Goal: Contribute content: Add original content to the website for others to see

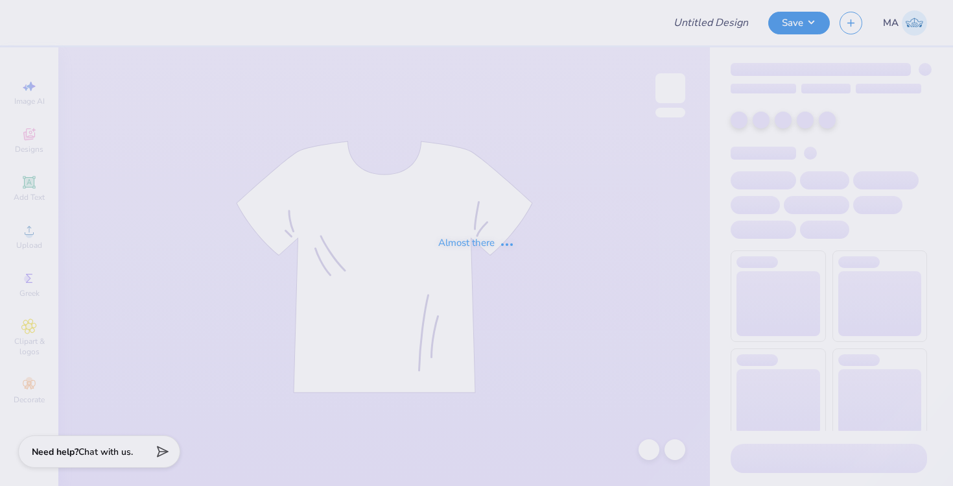
type input "Welcome Back Week"
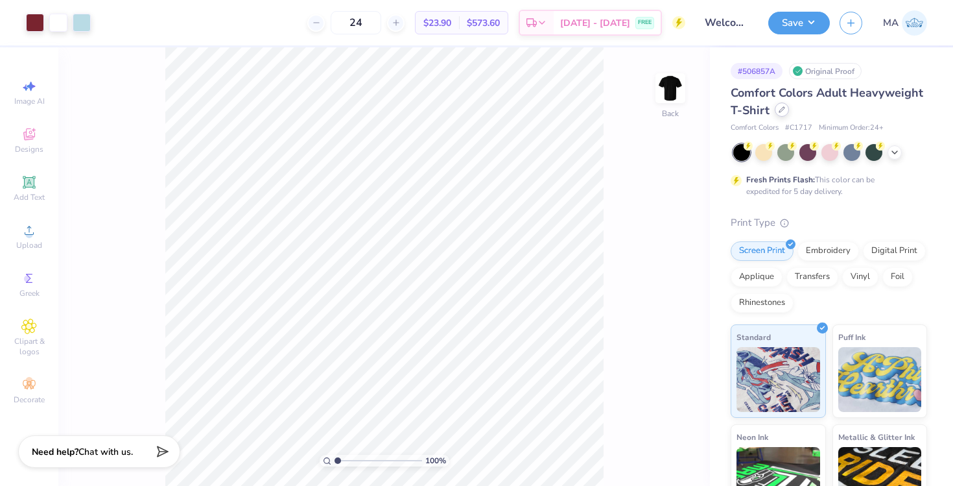
click at [784, 108] on icon at bounding box center [782, 109] width 6 height 6
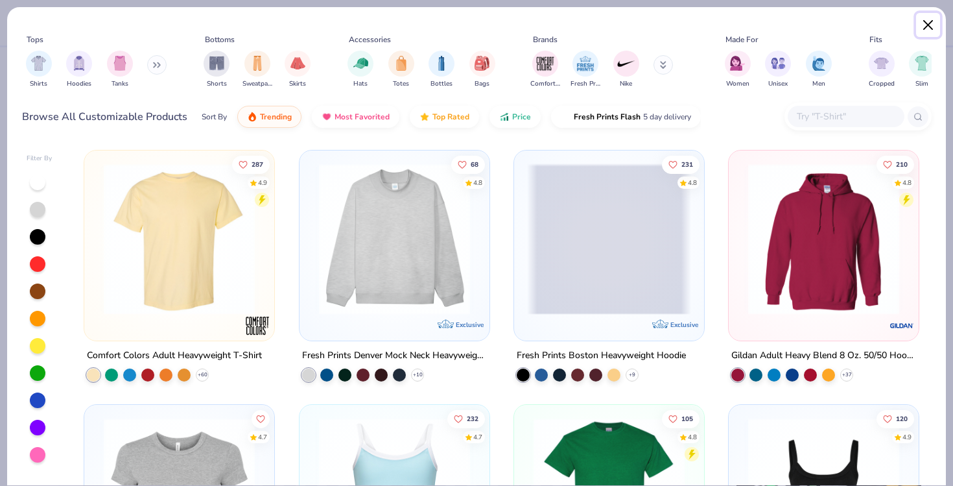
click at [929, 23] on button "Close" at bounding box center [928, 25] width 25 height 25
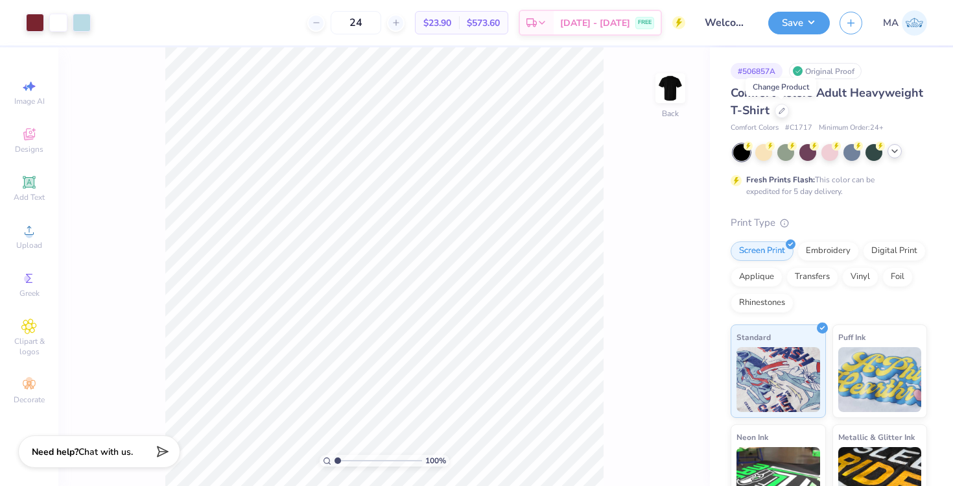
click at [895, 148] on icon at bounding box center [895, 151] width 10 height 10
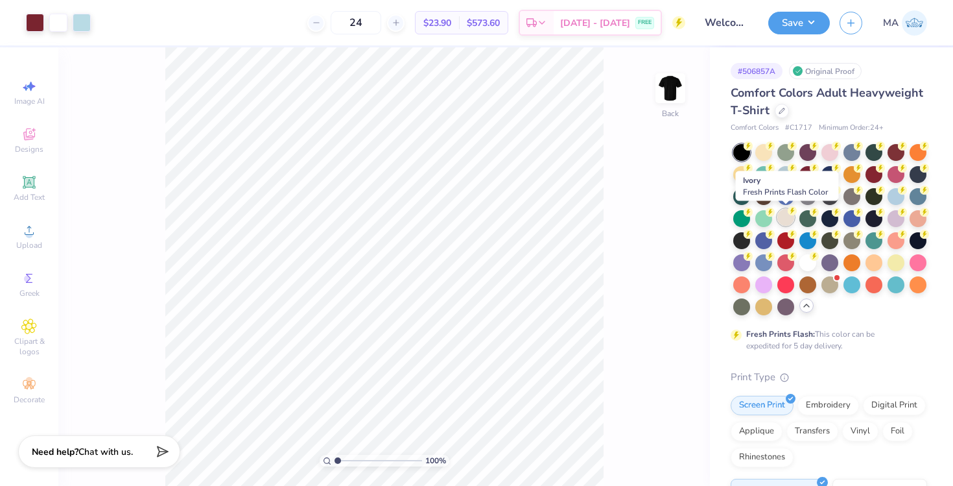
click at [753, 150] on circle at bounding box center [748, 145] width 9 height 9
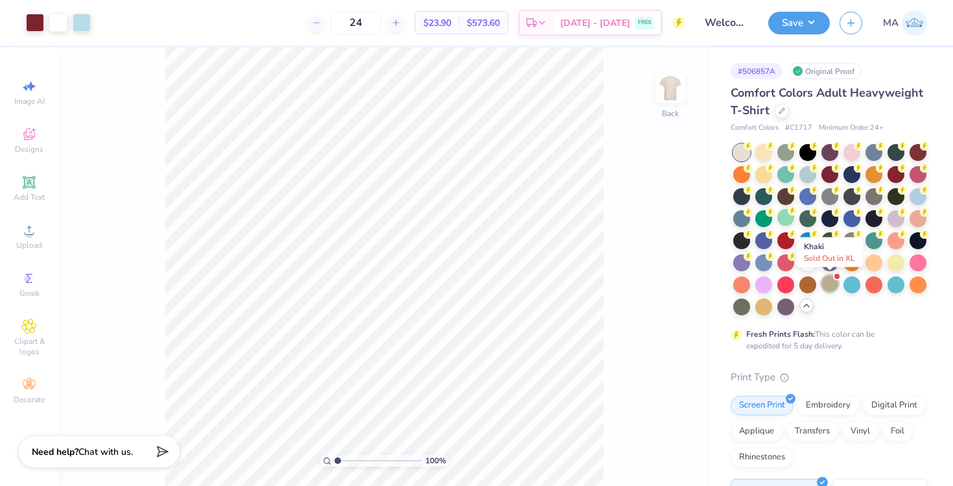
click at [829, 283] on div at bounding box center [829, 283] width 17 height 17
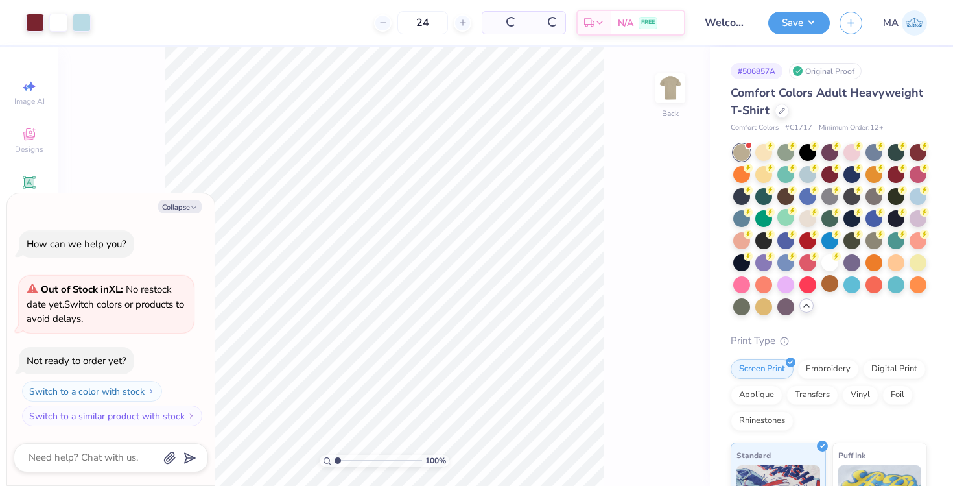
scroll to position [71, 0]
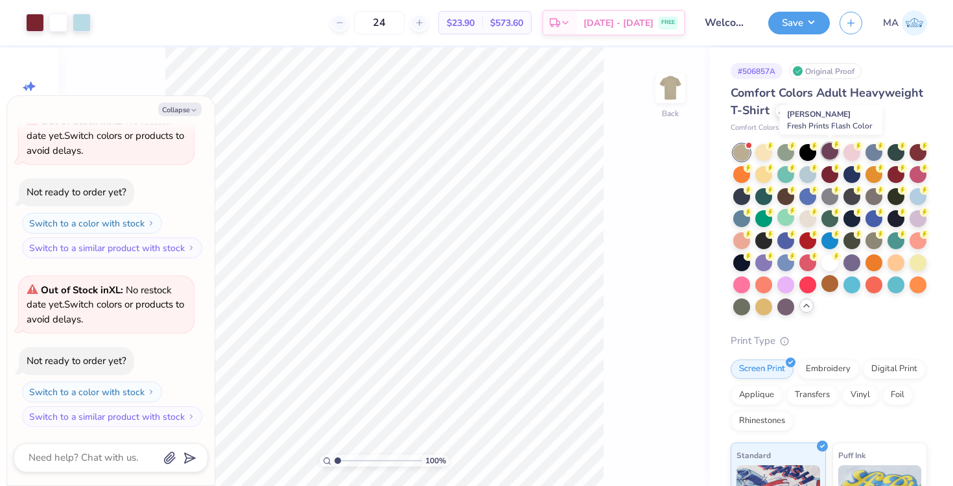
click at [829, 154] on div at bounding box center [829, 151] width 17 height 17
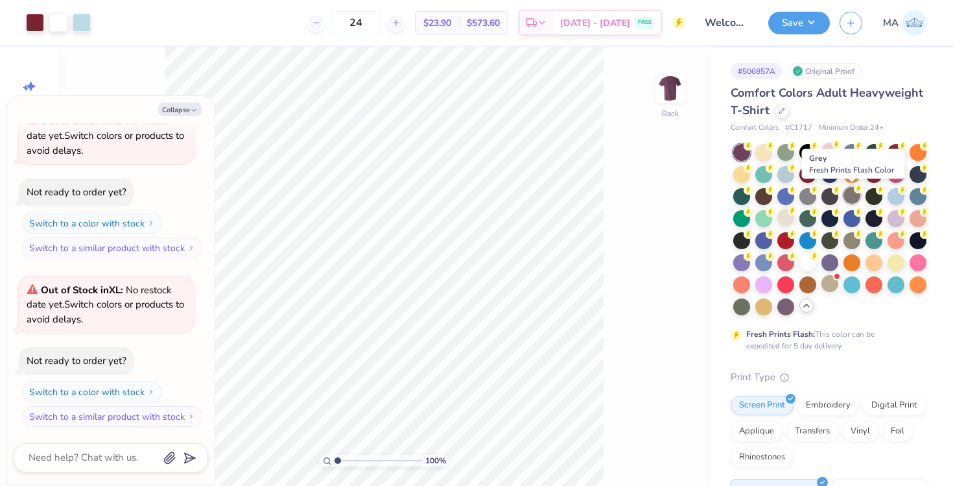
click at [851, 194] on div at bounding box center [852, 195] width 17 height 17
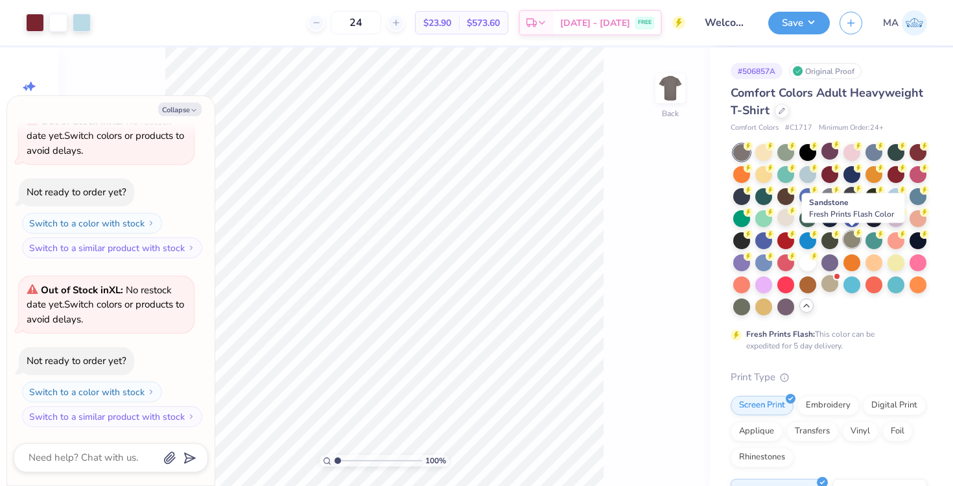
click at [853, 238] on div at bounding box center [852, 239] width 17 height 17
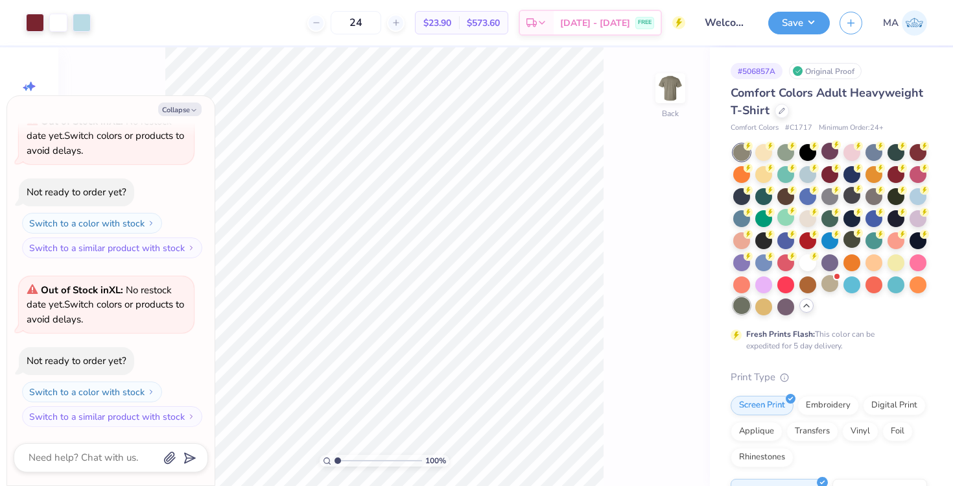
click at [743, 305] on div at bounding box center [741, 305] width 17 height 17
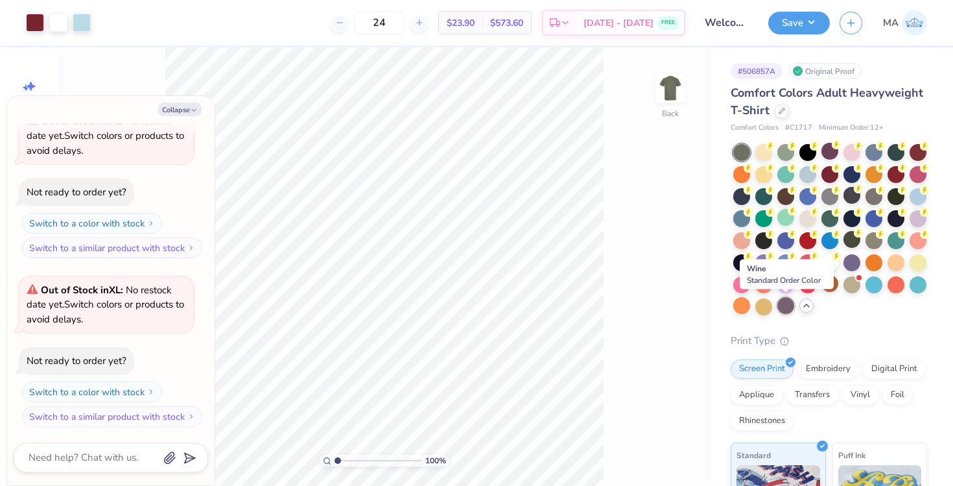
click at [788, 308] on div at bounding box center [785, 305] width 17 height 17
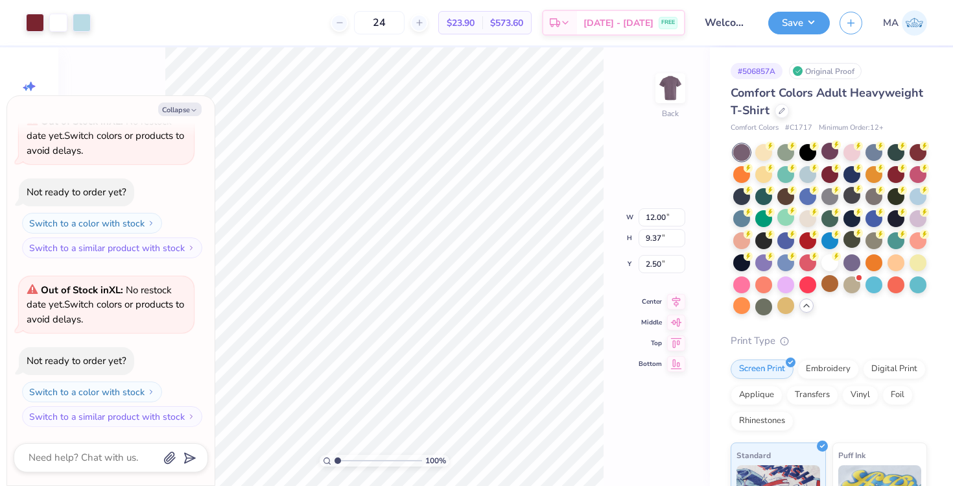
type textarea "x"
type input "3.00"
type textarea "x"
type input "3.13"
click at [790, 155] on div at bounding box center [785, 151] width 17 height 17
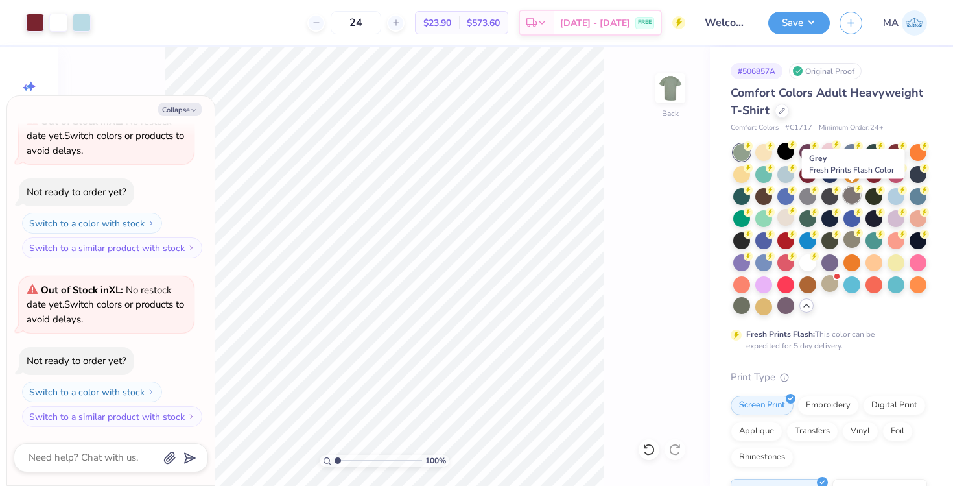
click at [849, 196] on div at bounding box center [852, 195] width 17 height 17
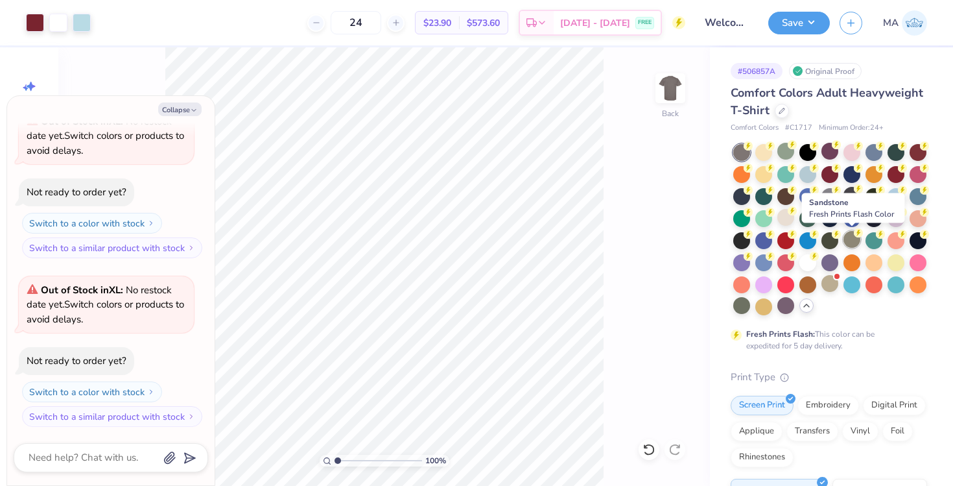
click at [849, 237] on div at bounding box center [852, 239] width 17 height 17
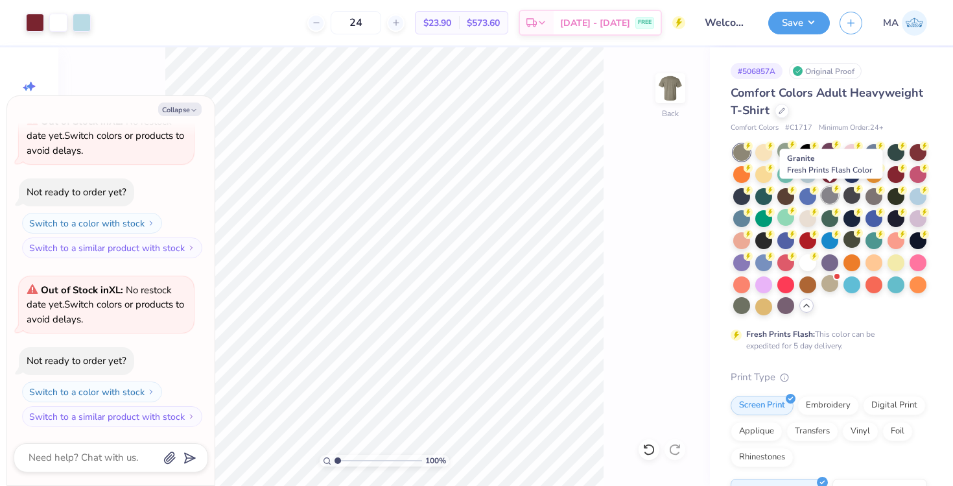
click at [829, 193] on div at bounding box center [829, 195] width 17 height 17
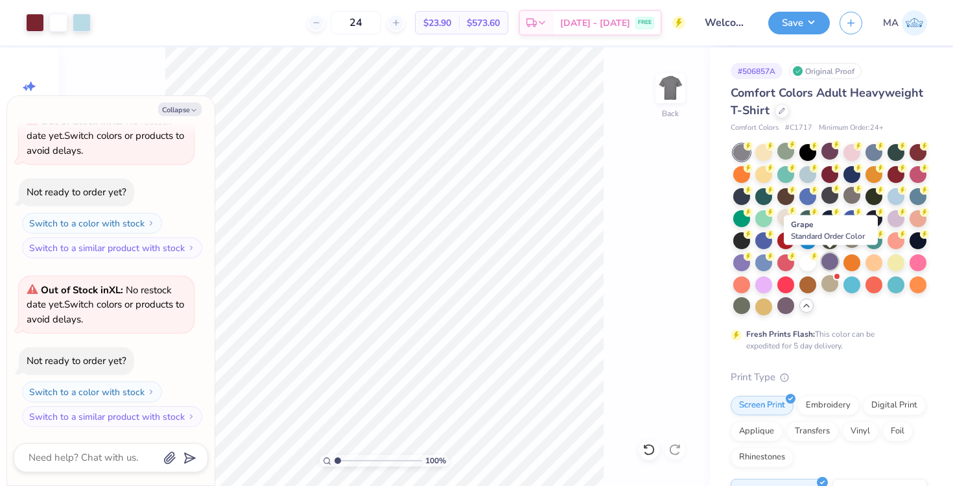
click at [829, 262] on div at bounding box center [829, 261] width 17 height 17
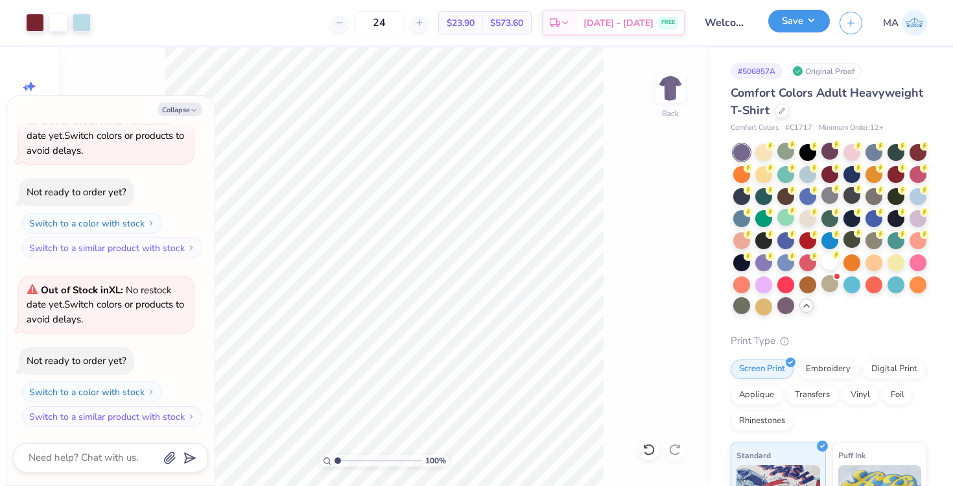
click at [807, 22] on button "Save" at bounding box center [799, 21] width 62 height 23
type textarea "x"
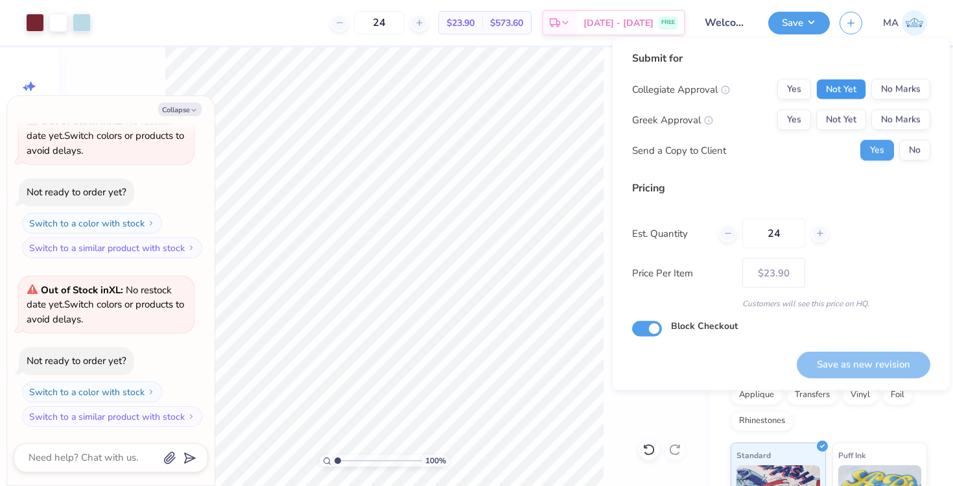
click at [856, 88] on button "Not Yet" at bounding box center [841, 89] width 50 height 21
click at [843, 119] on button "Not Yet" at bounding box center [841, 120] width 50 height 21
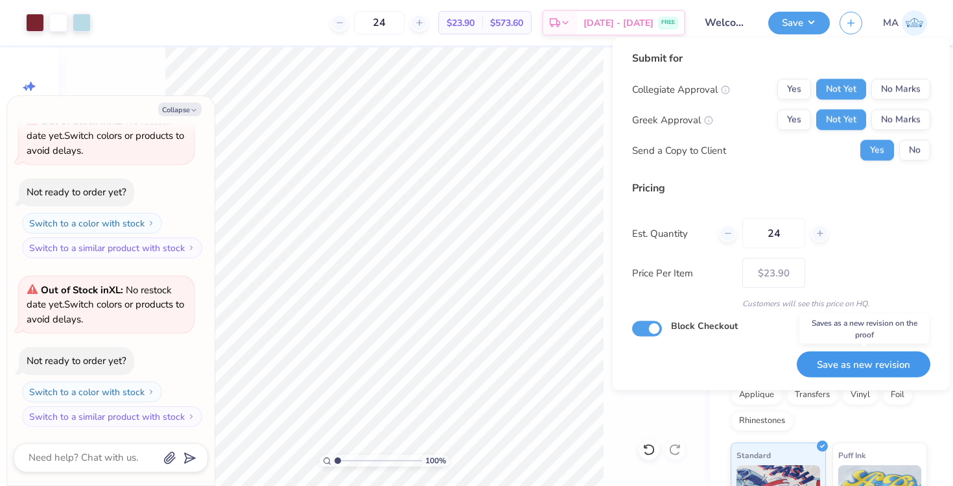
click at [843, 361] on button "Save as new revision" at bounding box center [864, 364] width 134 height 27
type input "$23.90"
type textarea "x"
type input "– –"
